Goal: Task Accomplishment & Management: Manage account settings

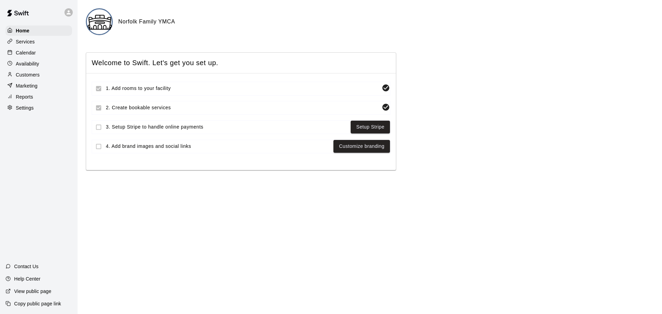
click at [13, 51] on div at bounding box center [11, 53] width 9 height 7
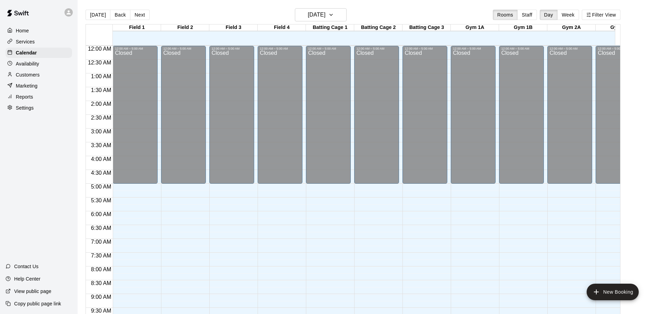
scroll to position [365, 0]
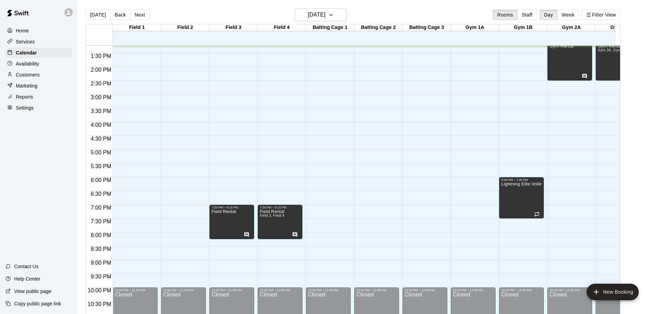
click at [190, 209] on div "12:00 AM – 5:00 AM Closed 10:00 PM – 11:59 PM Closed" at bounding box center [183, 12] width 45 height 662
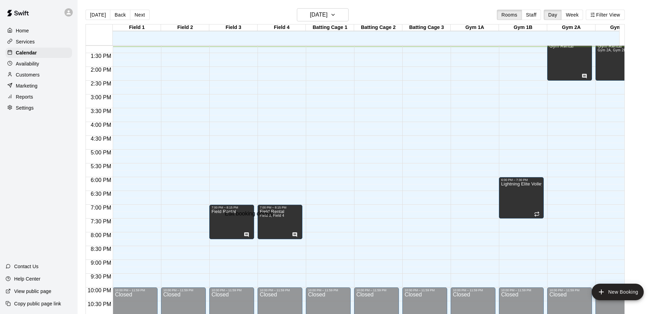
click at [185, 176] on li "Field 2" at bounding box center [107, 179] width 158 height 6
